Goal: Information Seeking & Learning: Learn about a topic

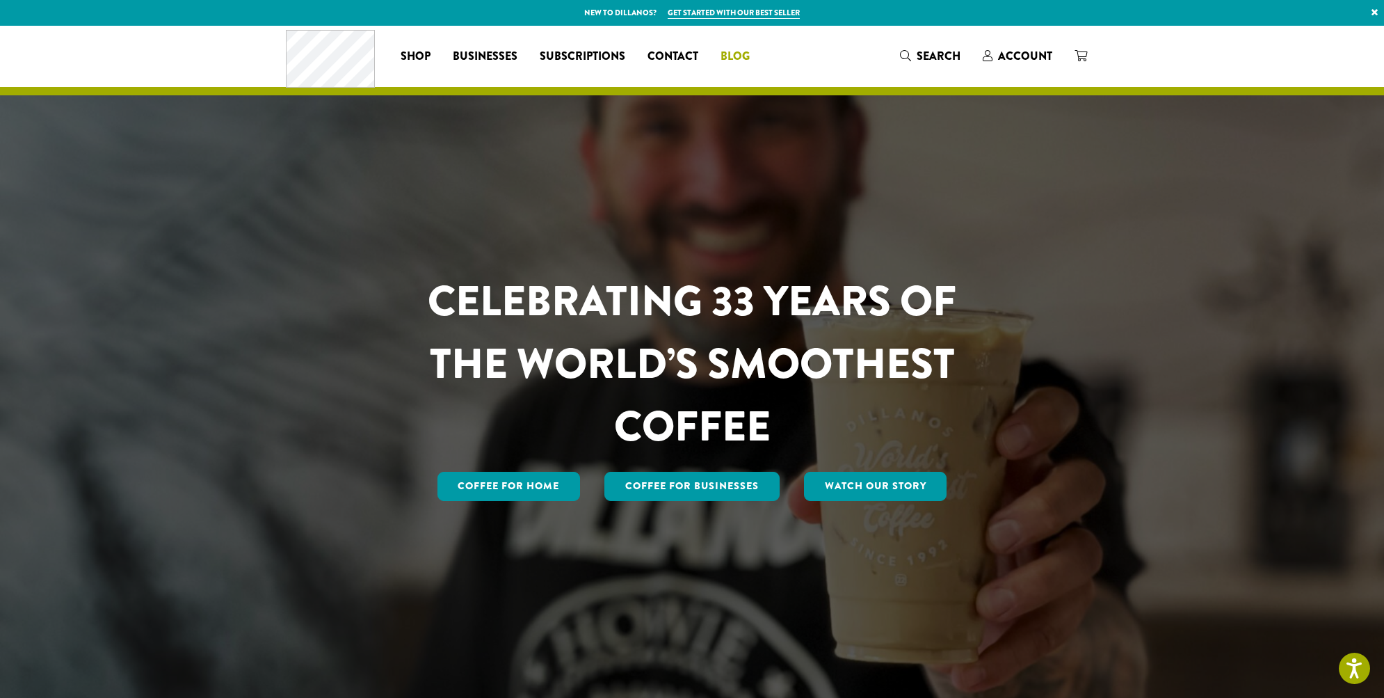
click at [728, 50] on span "Blog" at bounding box center [735, 56] width 29 height 17
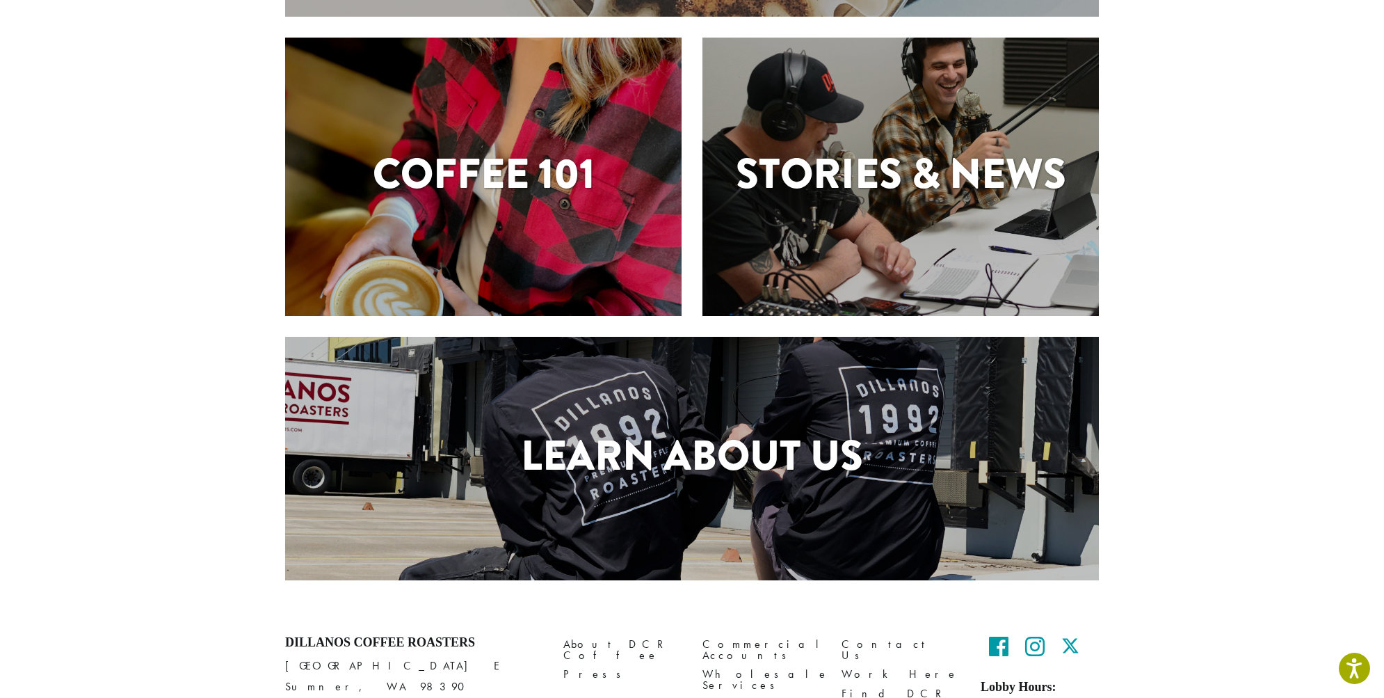
scroll to position [448, 0]
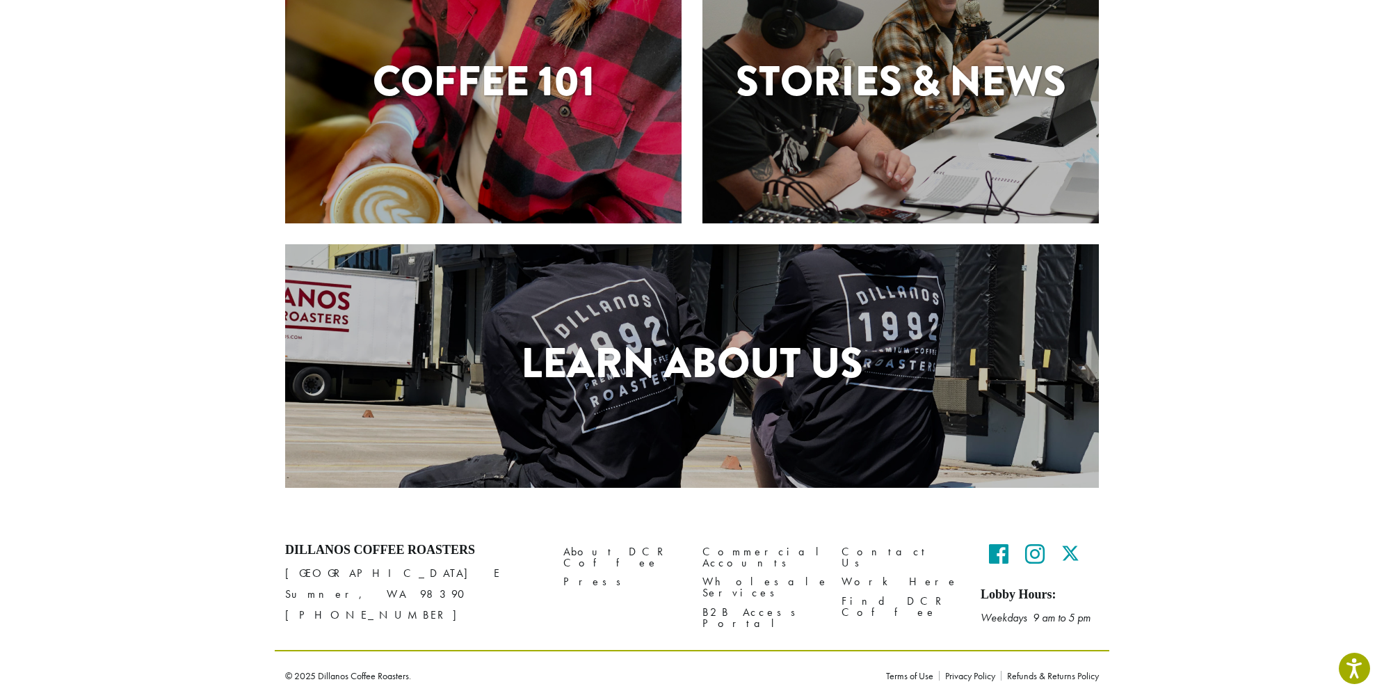
click at [869, 86] on h1 "Stories & News" at bounding box center [901, 81] width 397 height 63
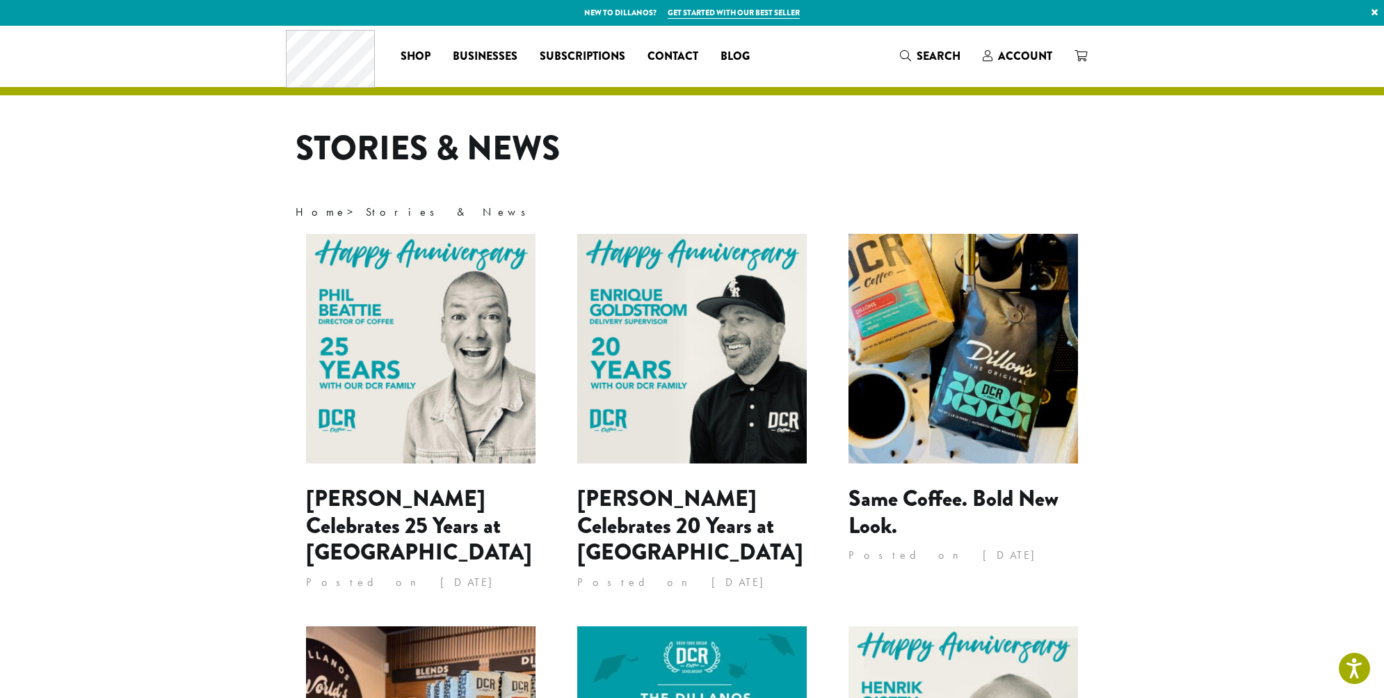
click at [417, 296] on img at bounding box center [421, 349] width 230 height 230
click at [660, 317] on img at bounding box center [692, 349] width 230 height 230
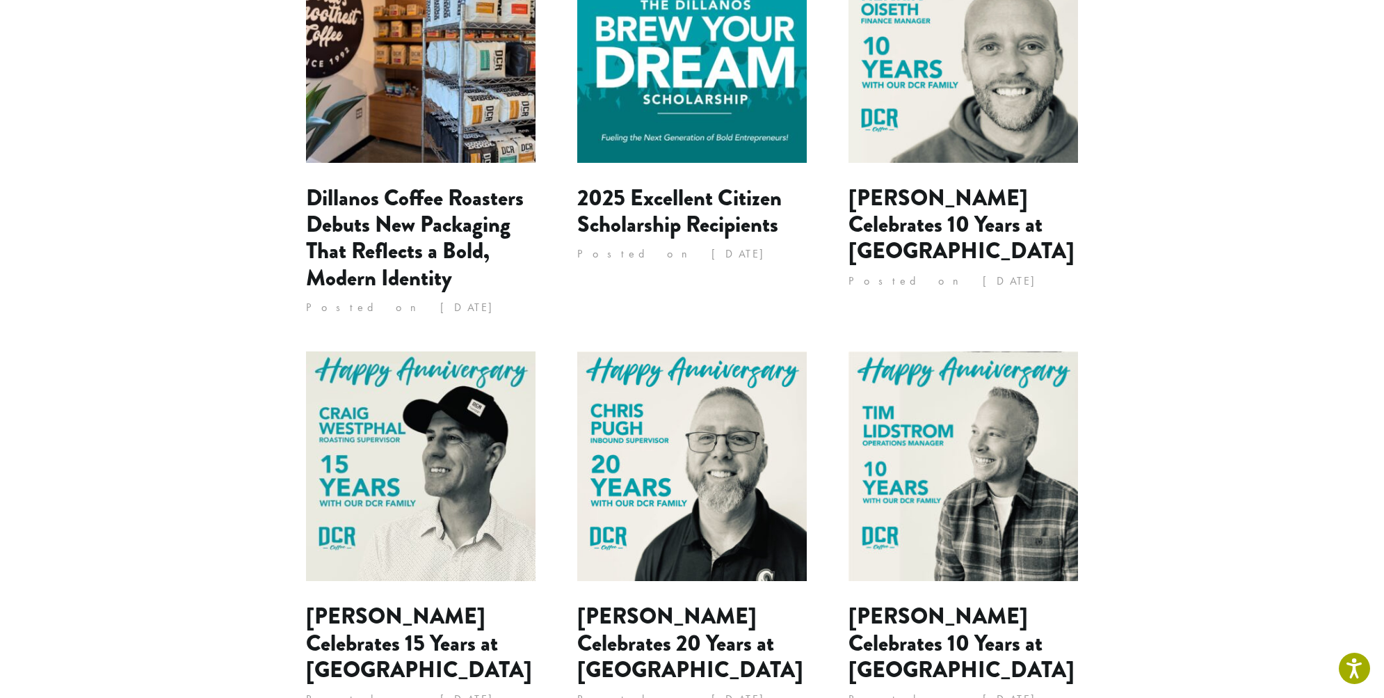
scroll to position [756, 0]
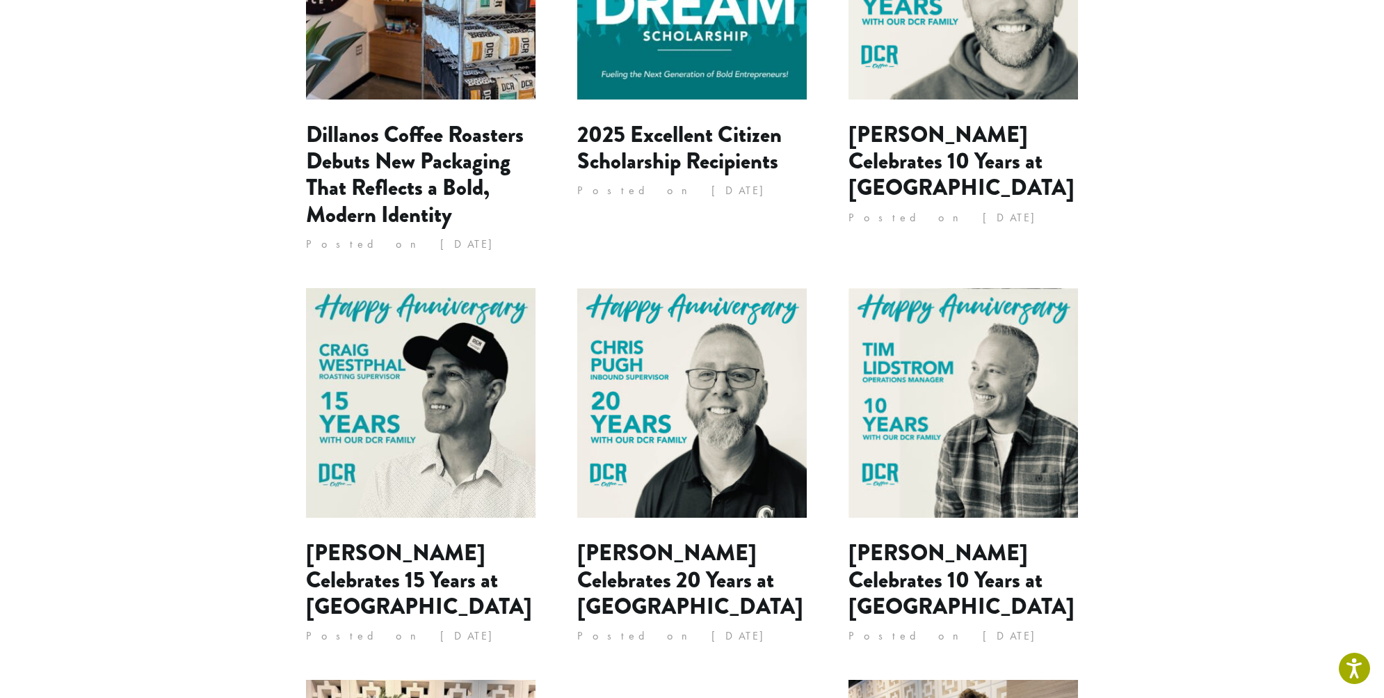
click at [721, 337] on img at bounding box center [692, 403] width 230 height 230
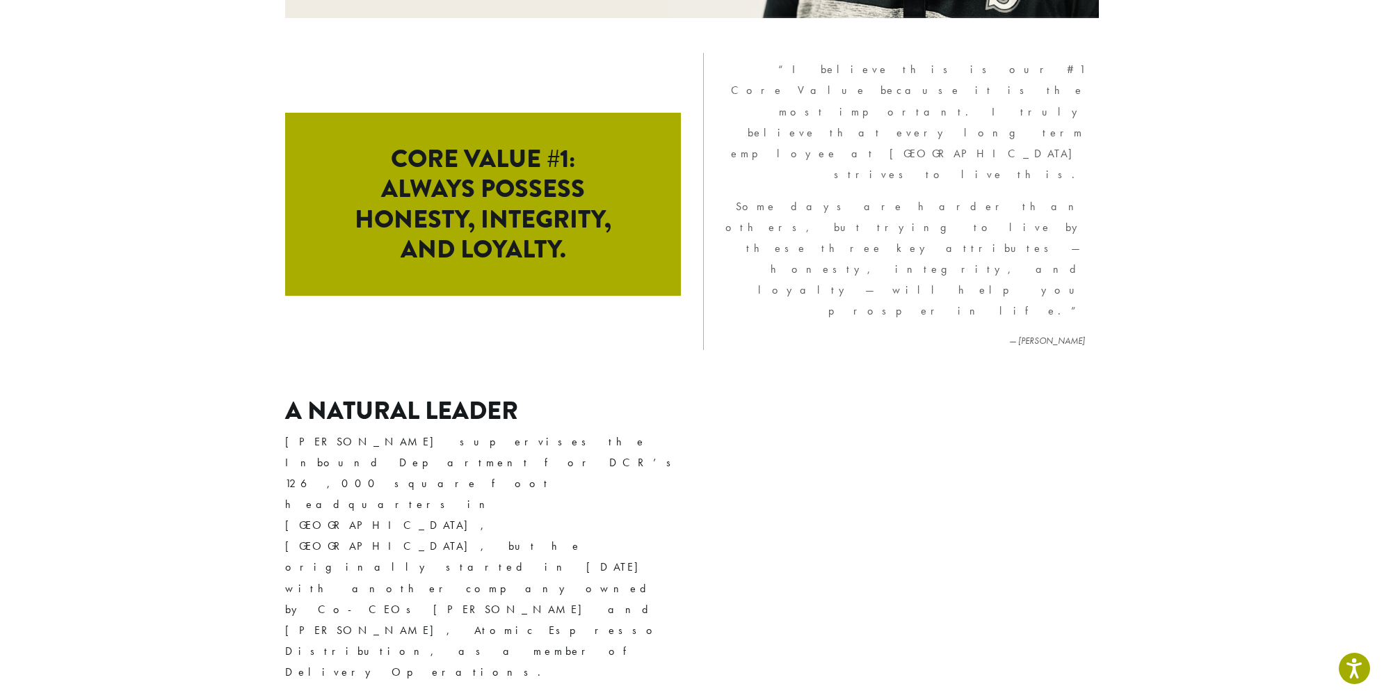
scroll to position [759, 0]
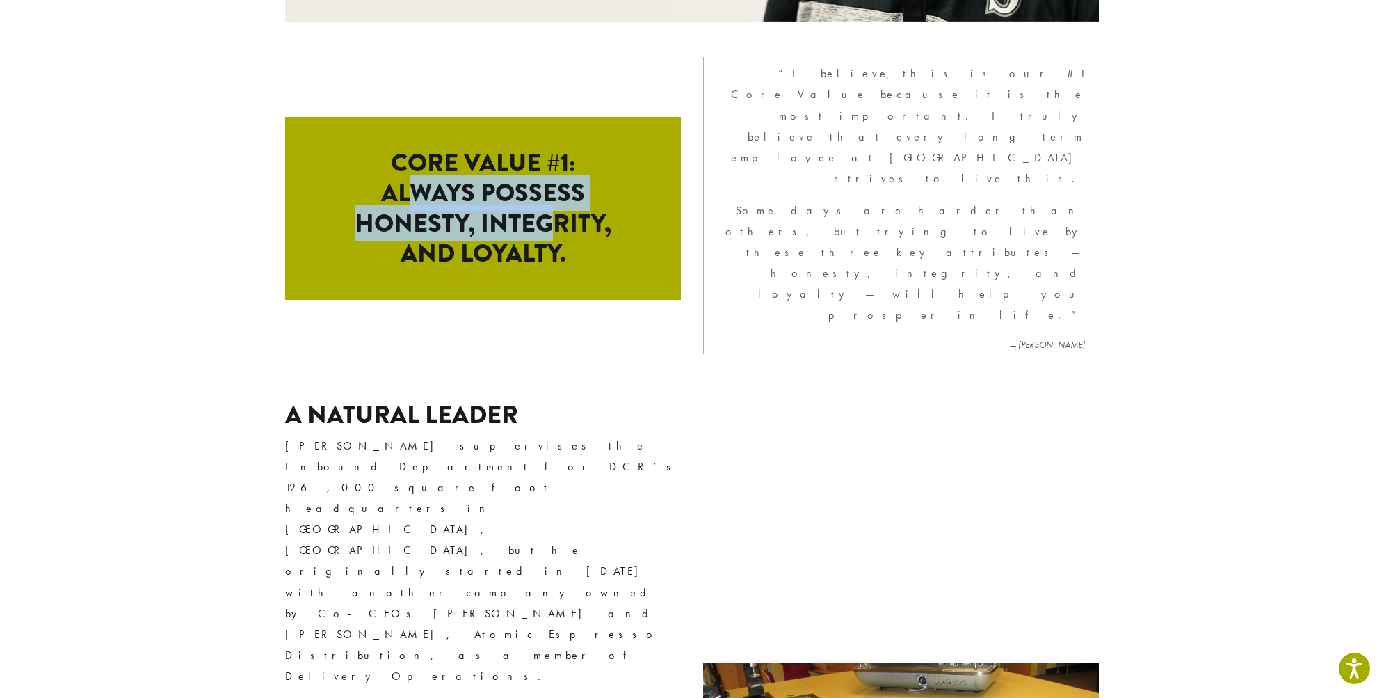
drag, startPoint x: 414, startPoint y: 101, endPoint x: 570, endPoint y: 160, distance: 166.7
click at [561, 160] on h2 "Core Value #1: Always possess honesty, integrity, and loyalty." at bounding box center [483, 208] width 396 height 183
click at [572, 160] on h2 "Core Value #1: Always possess honesty, integrity, and loyalty." at bounding box center [483, 208] width 396 height 183
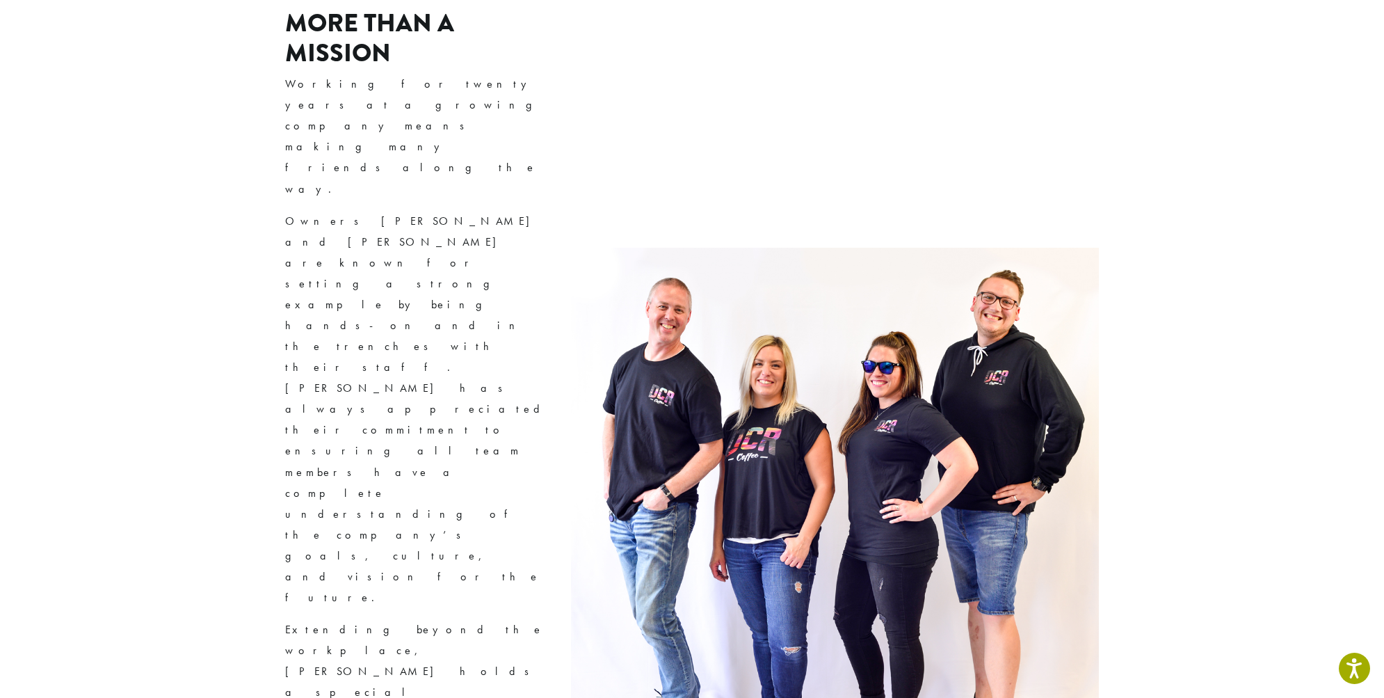
scroll to position [2009, 0]
